Goal: Find specific page/section

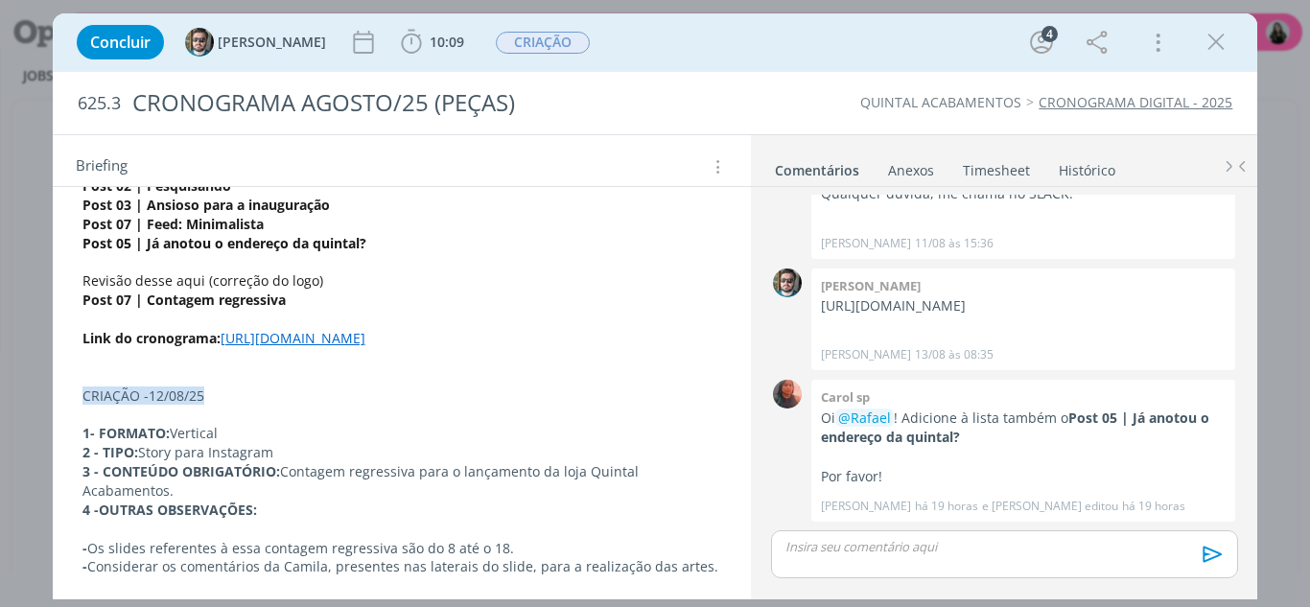
scroll to position [288, 0]
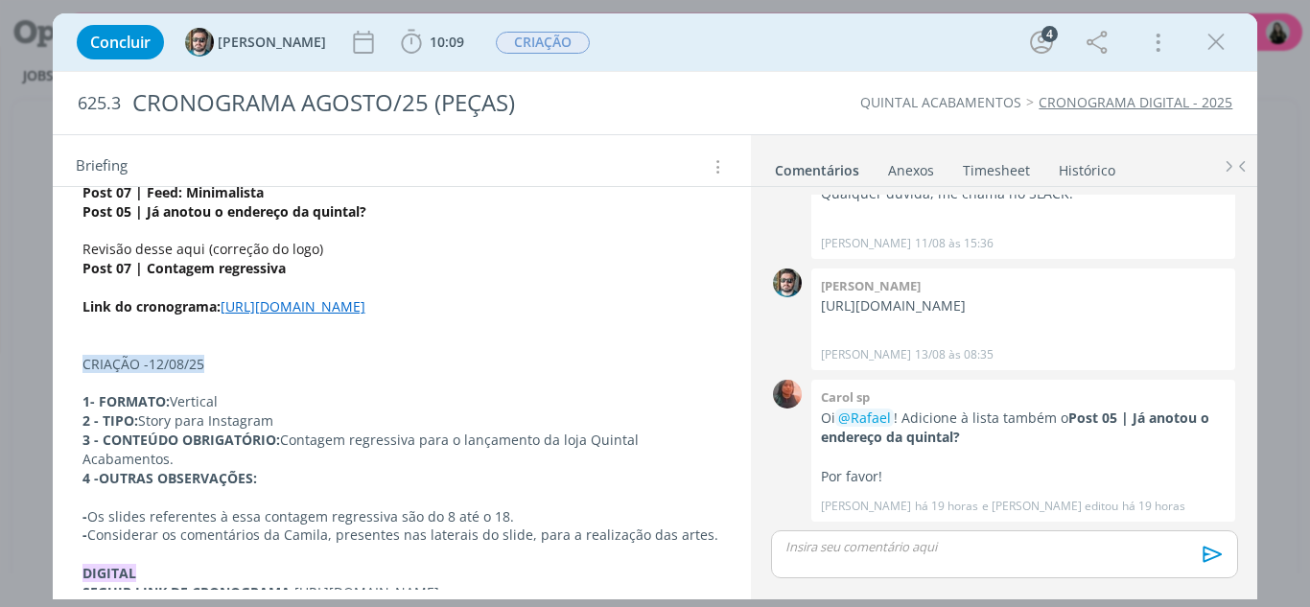
click at [365, 316] on link "[URL][DOMAIN_NAME]" at bounding box center [293, 306] width 145 height 18
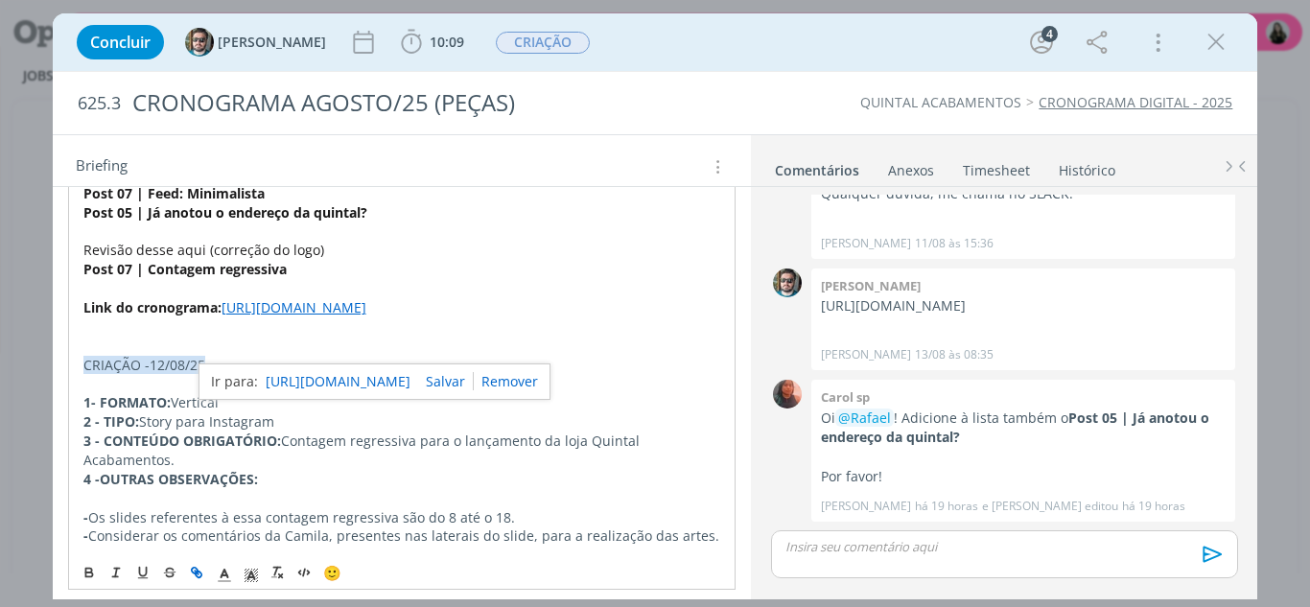
click at [411, 381] on link "[URL][DOMAIN_NAME]" at bounding box center [338, 381] width 145 height 25
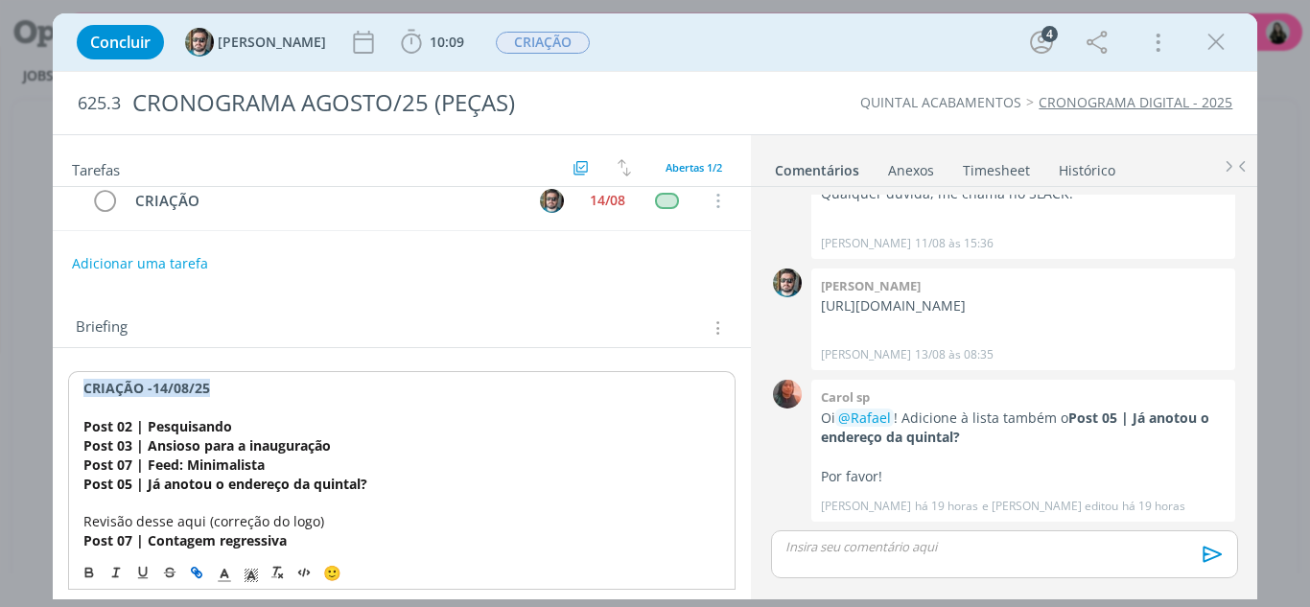
scroll to position [5, 0]
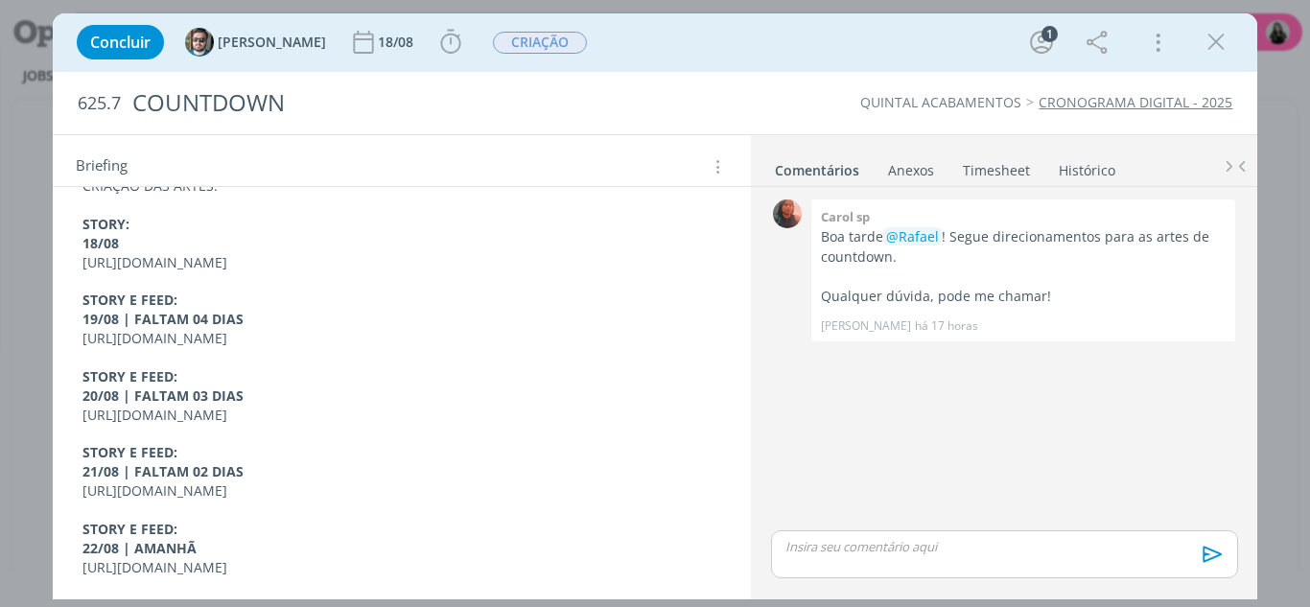
scroll to position [192, 0]
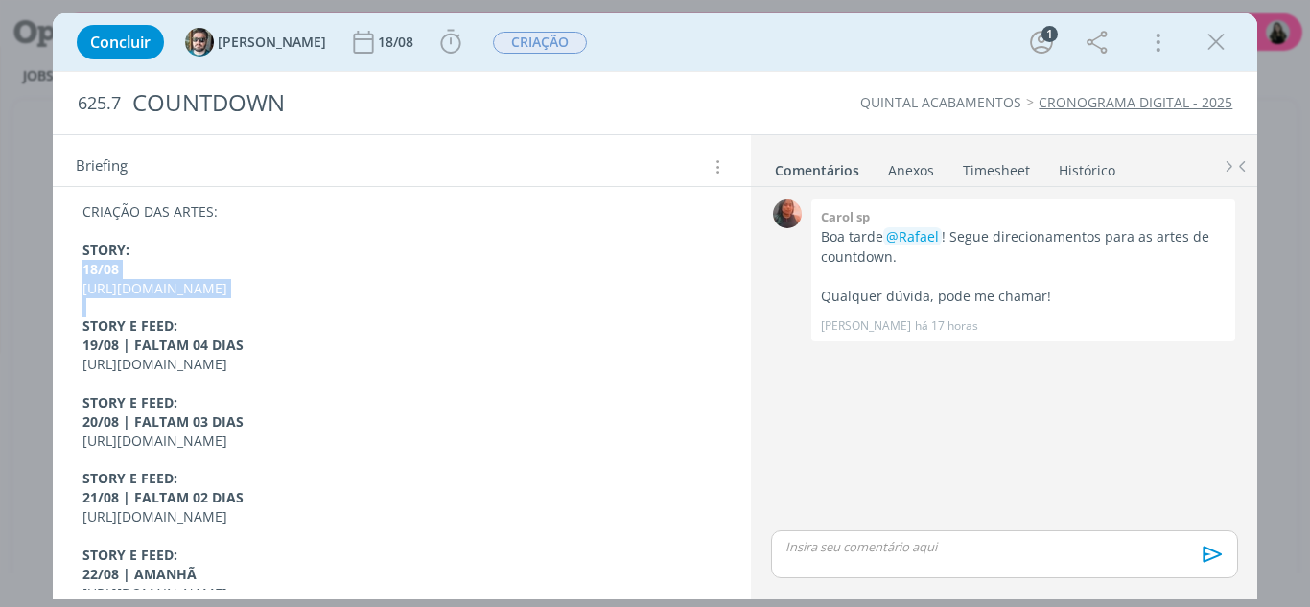
drag, startPoint x: 81, startPoint y: 271, endPoint x: 268, endPoint y: 317, distance: 192.6
click at [268, 317] on div "CRIAÇÃO DAS ARTES: STORY: 18/08 https://docs.google.com/presentation/d/1bsJVZG7…" at bounding box center [402, 441] width 669 height 490
click at [268, 317] on p "dialog" at bounding box center [402, 308] width 638 height 19
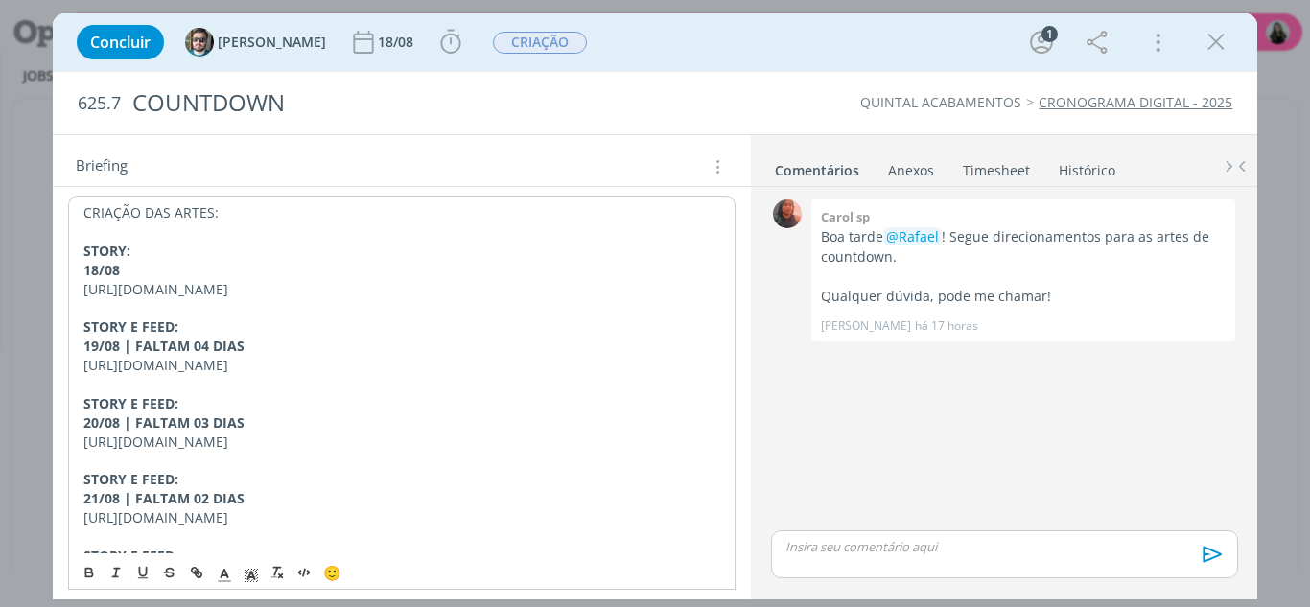
click at [86, 265] on strong "18/08" at bounding box center [101, 270] width 36 height 18
click at [102, 271] on strong "18/08" at bounding box center [101, 270] width 36 height 18
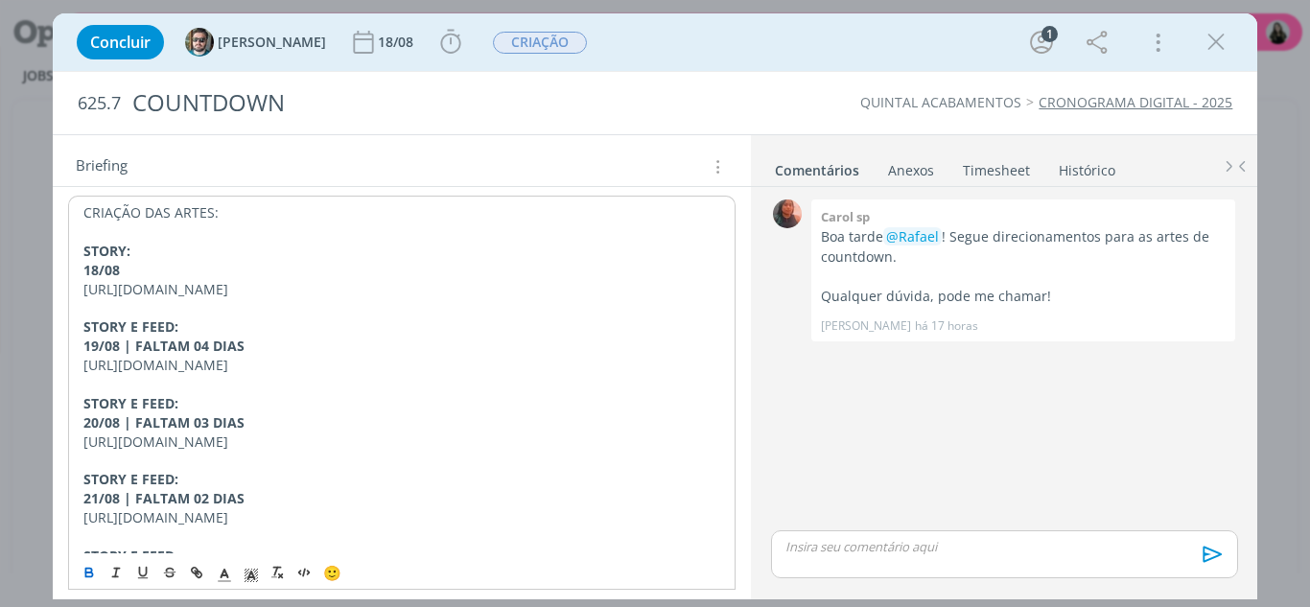
click at [110, 252] on strong "STORY:" at bounding box center [106, 251] width 47 height 18
click at [112, 273] on strong "18/08" at bounding box center [101, 270] width 36 height 18
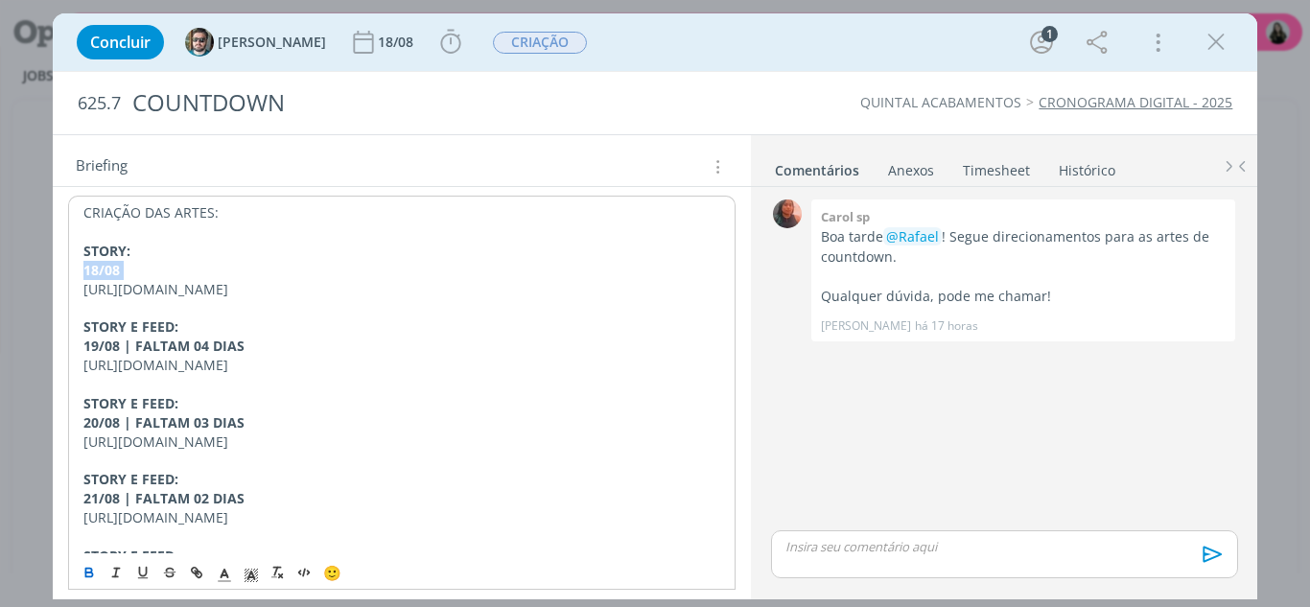
click at [112, 273] on strong "18/08" at bounding box center [101, 270] width 36 height 18
click at [111, 258] on strong "STORY:" at bounding box center [106, 251] width 47 height 18
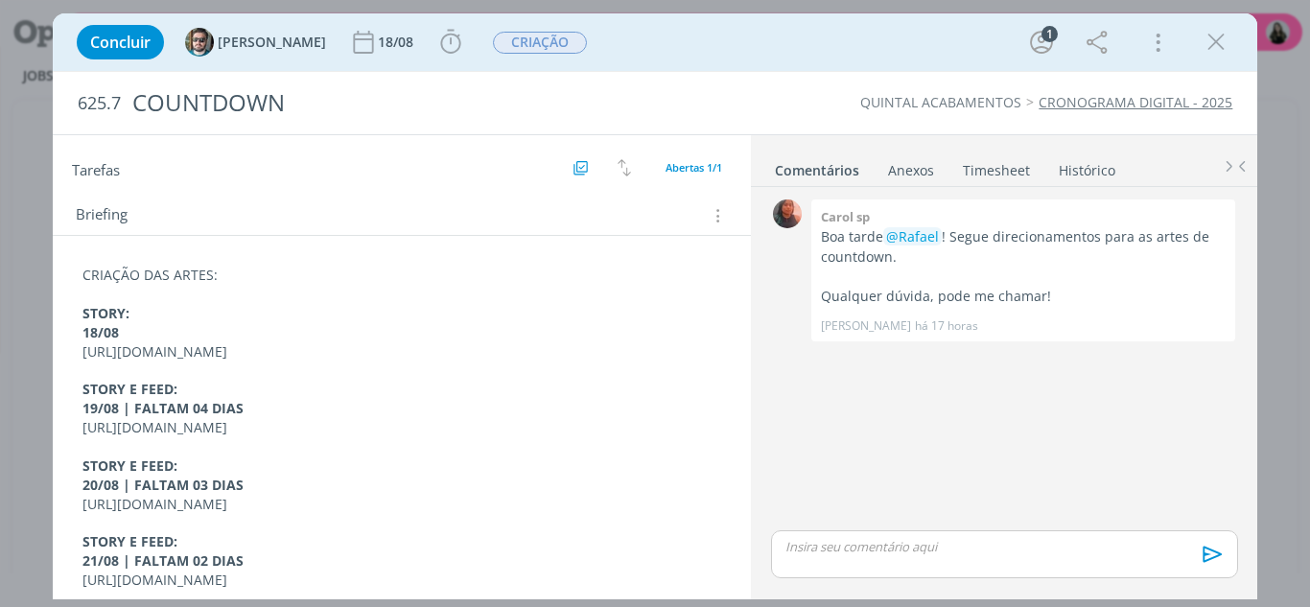
scroll to position [158, 0]
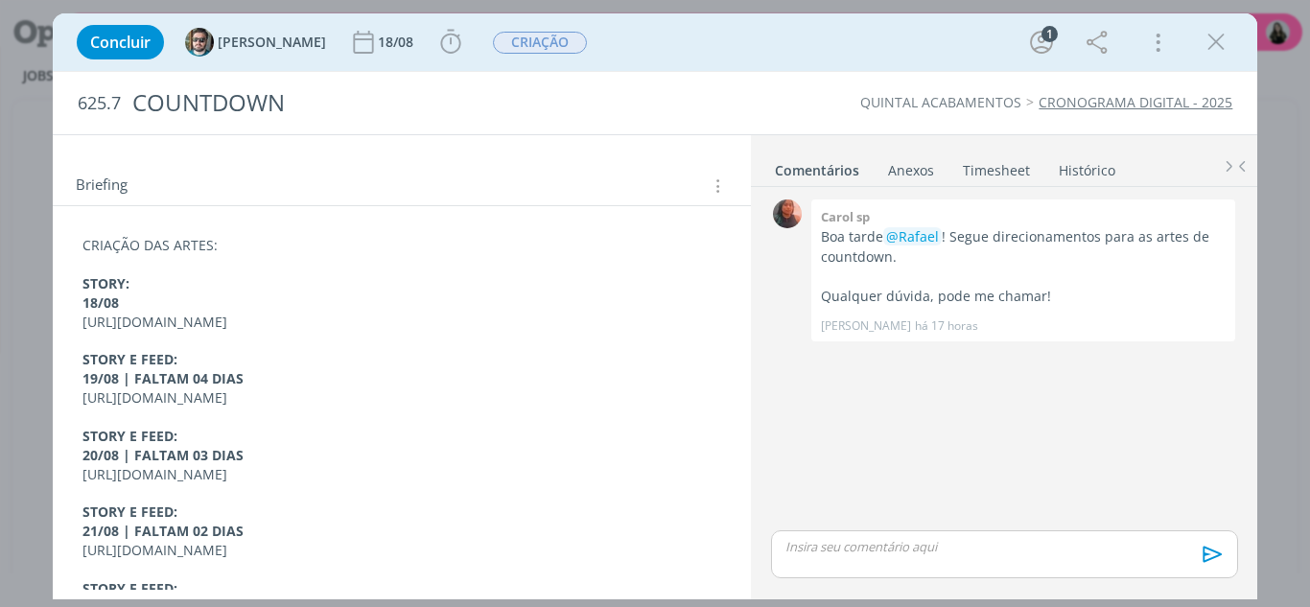
click at [84, 306] on strong "18/08" at bounding box center [100, 302] width 36 height 18
click at [119, 311] on strong "18/08" at bounding box center [100, 302] width 36 height 18
drag, startPoint x: 67, startPoint y: 269, endPoint x: 136, endPoint y: 306, distance: 78.5
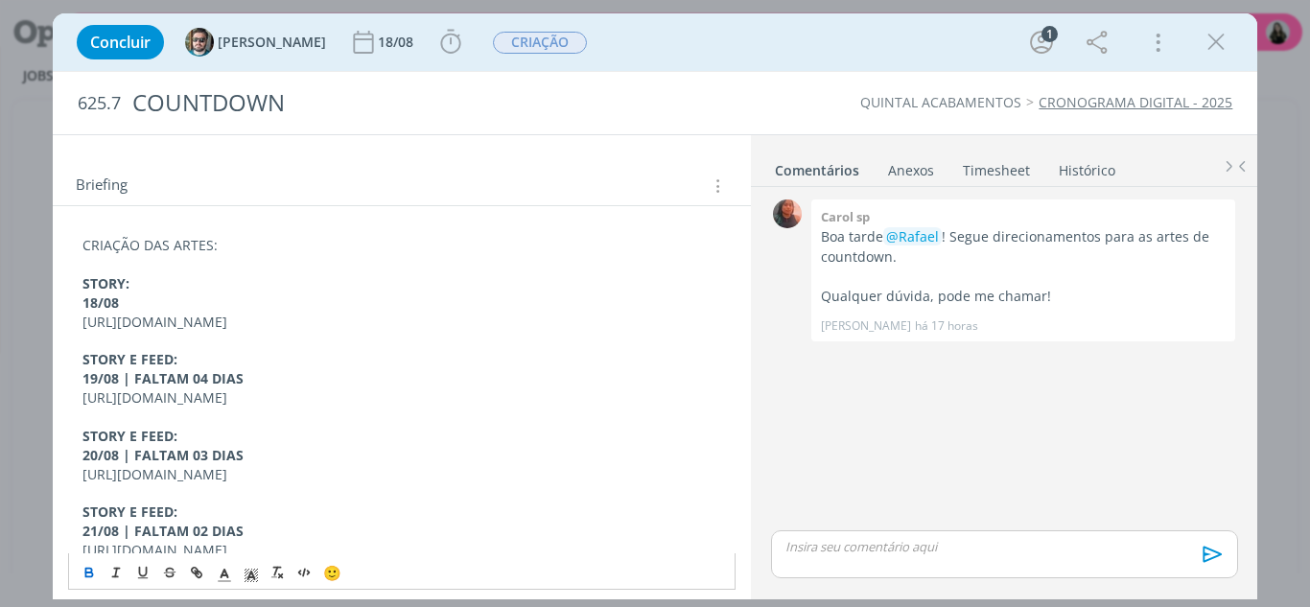
click at [136, 306] on div "CRIAÇÃO DAS ARTES: STORY: 18/08 https://docs.google.com/presentation/d/1bsJVZG7…" at bounding box center [402, 474] width 669 height 490
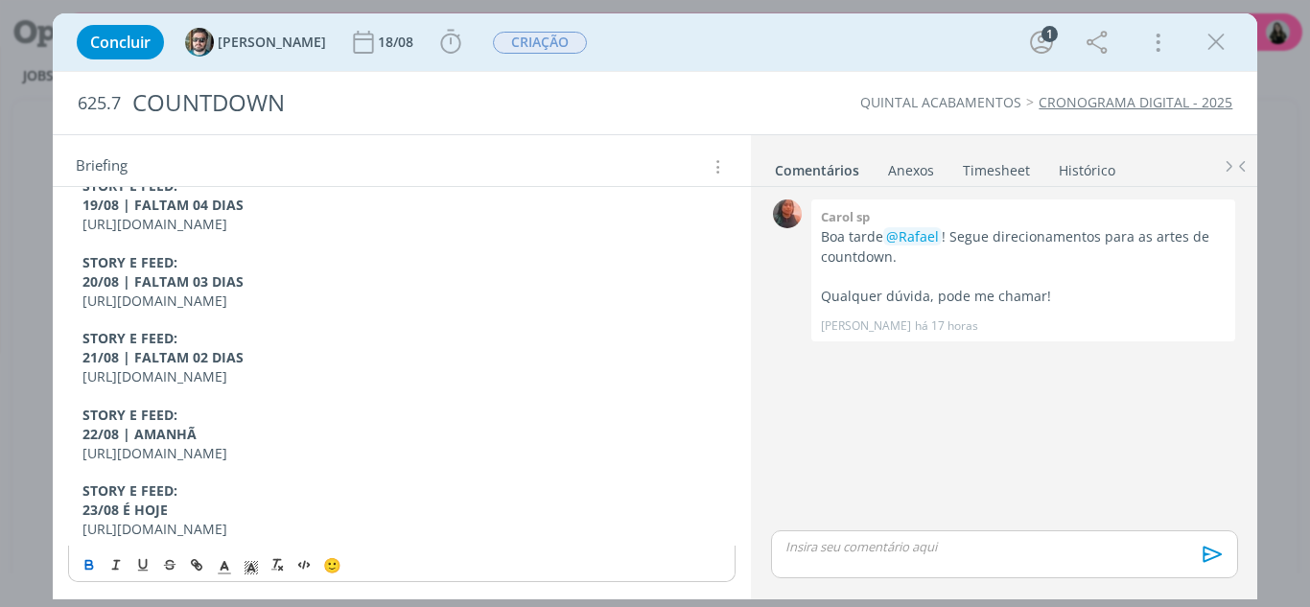
scroll to position [0, 0]
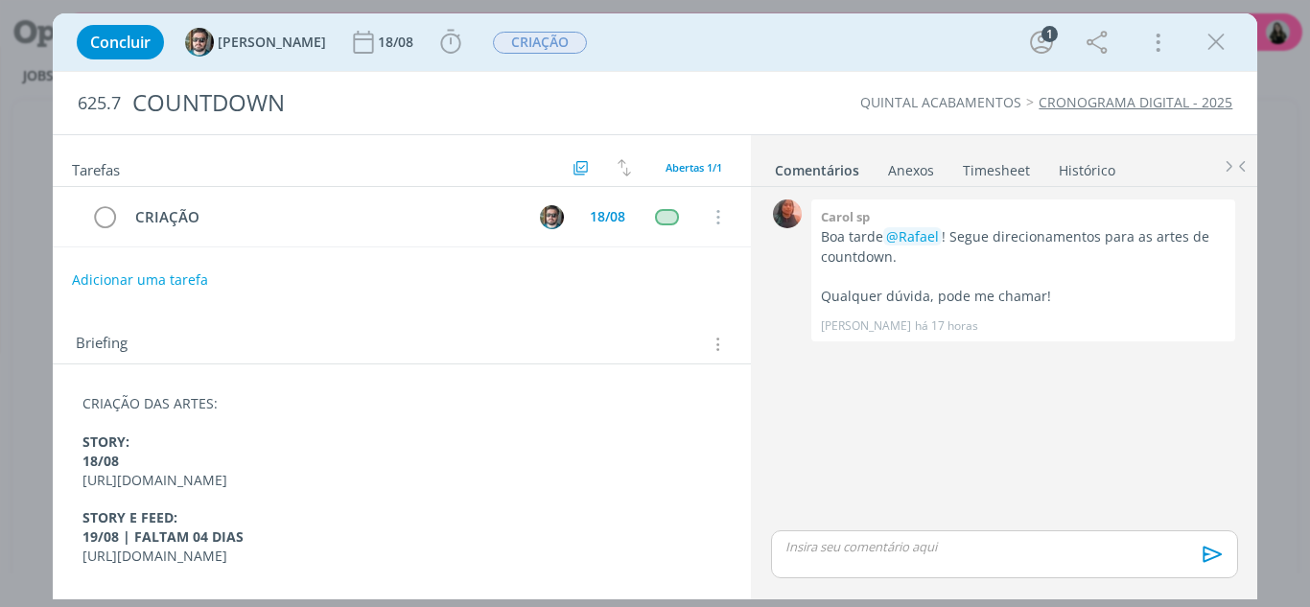
click at [274, 411] on p "CRIAÇÃO DAS ARTES:" at bounding box center [402, 403] width 640 height 19
